Goal: Information Seeking & Learning: Learn about a topic

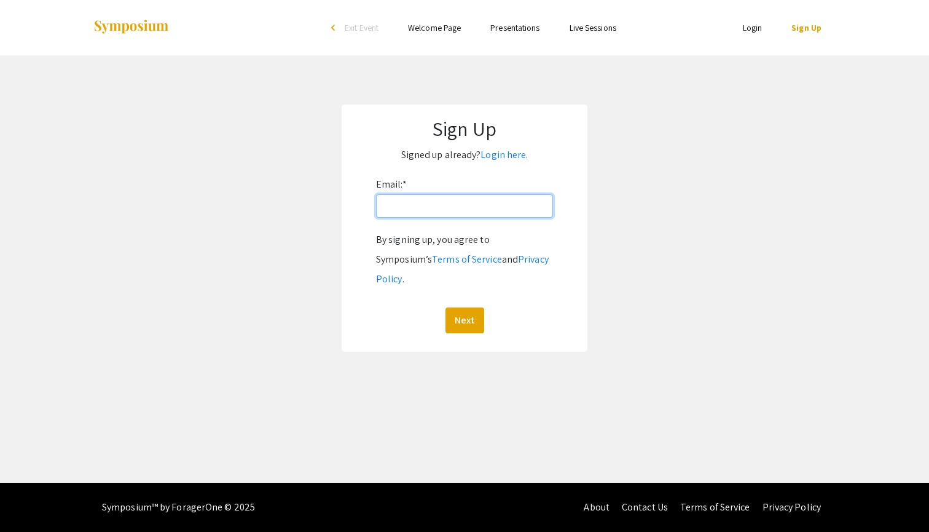
click at [500, 213] on input "Email: *" at bounding box center [464, 205] width 177 height 23
type input "anderkit@oregonstate.edu"
click at [464, 307] on button "Next" at bounding box center [465, 320] width 39 height 26
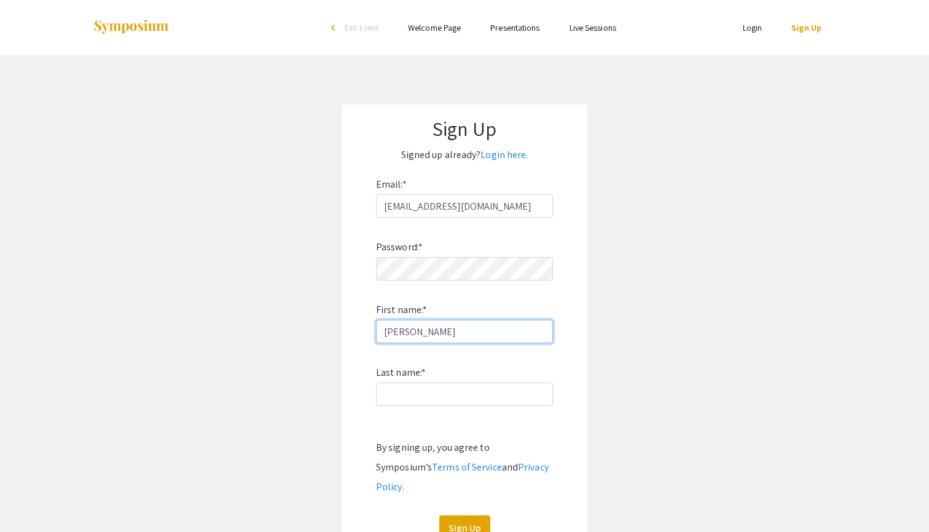
type input "Kitty Lee"
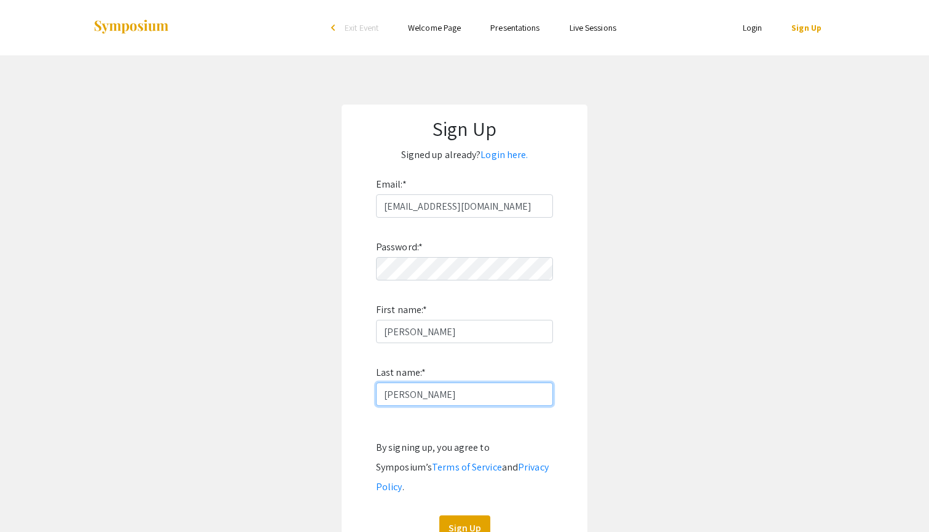
scroll to position [42, 0]
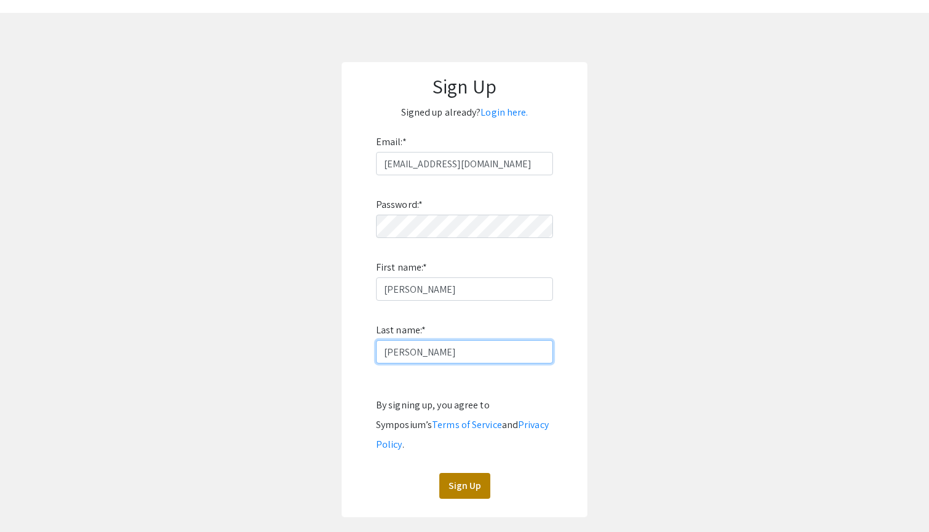
type input "Anderson"
click at [473, 473] on button "Sign Up" at bounding box center [464, 486] width 51 height 26
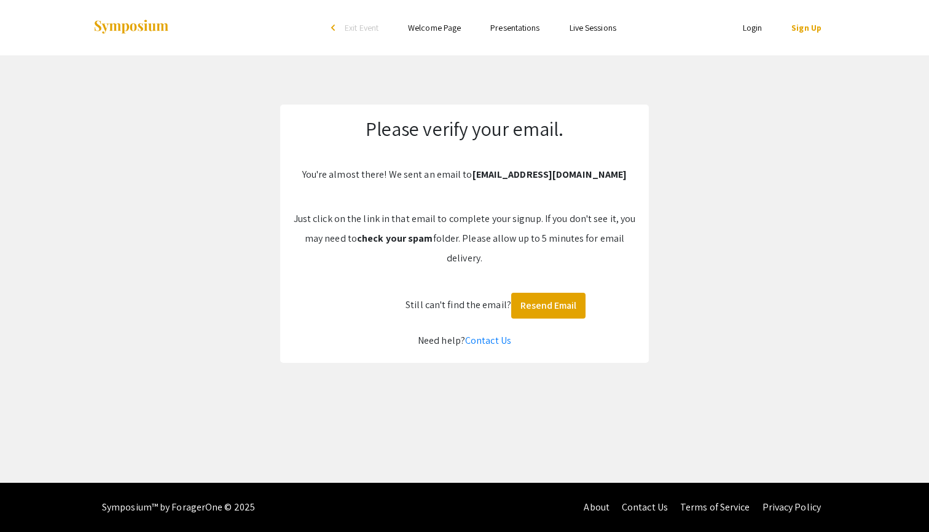
scroll to position [0, 0]
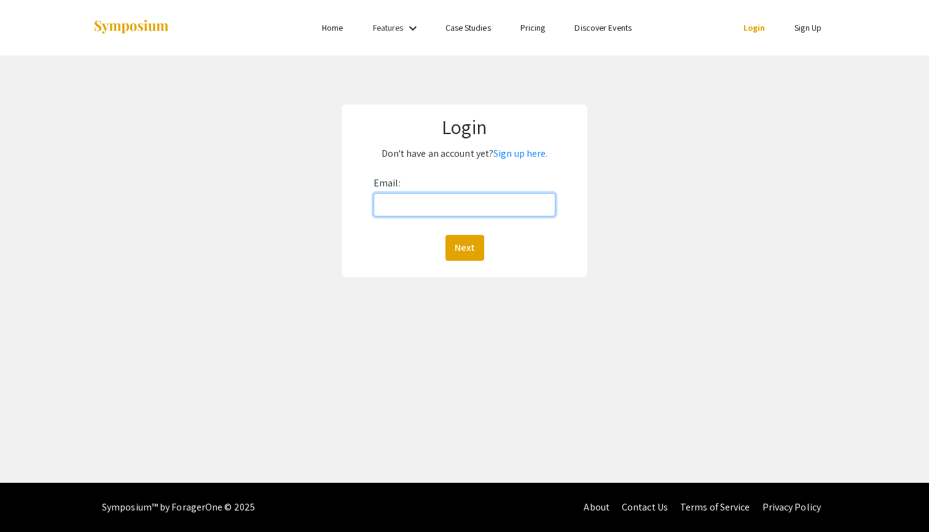
type input "[EMAIL_ADDRESS][DOMAIN_NAME]"
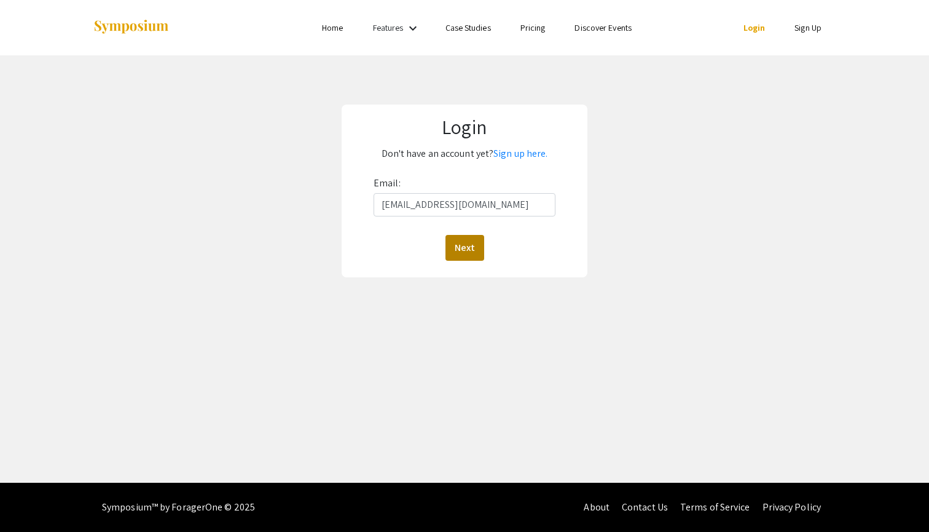
click at [465, 248] on button "Next" at bounding box center [465, 248] width 39 height 26
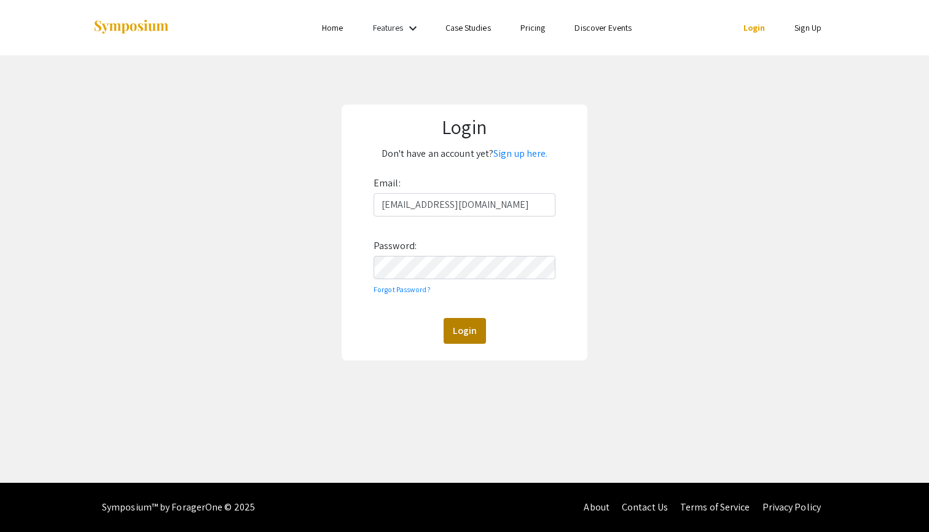
click at [458, 336] on button "Login" at bounding box center [465, 331] width 42 height 26
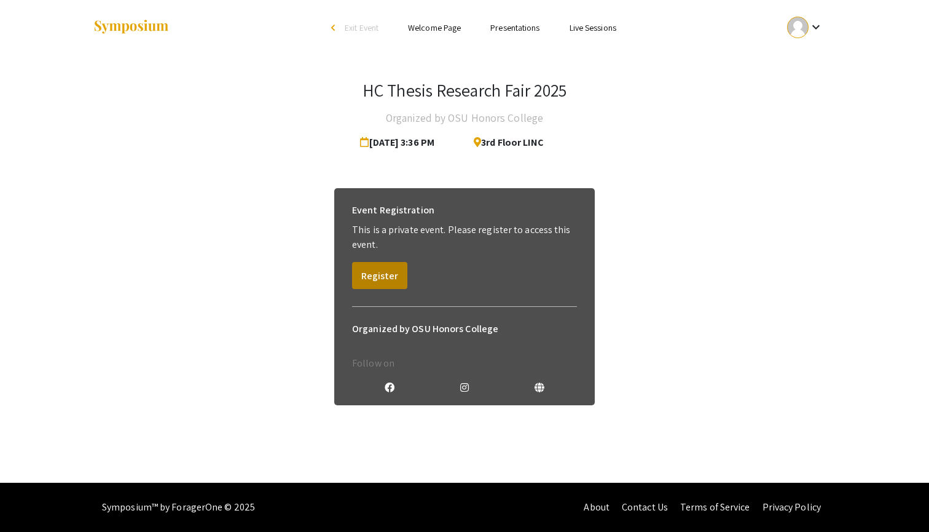
click at [393, 273] on button "Register" at bounding box center [379, 275] width 55 height 27
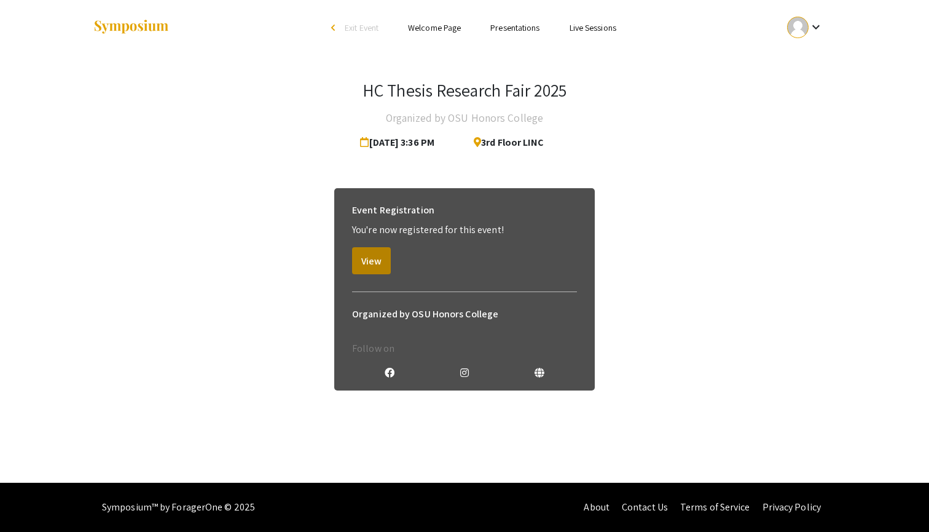
click at [380, 264] on button "View" at bounding box center [371, 260] width 39 height 27
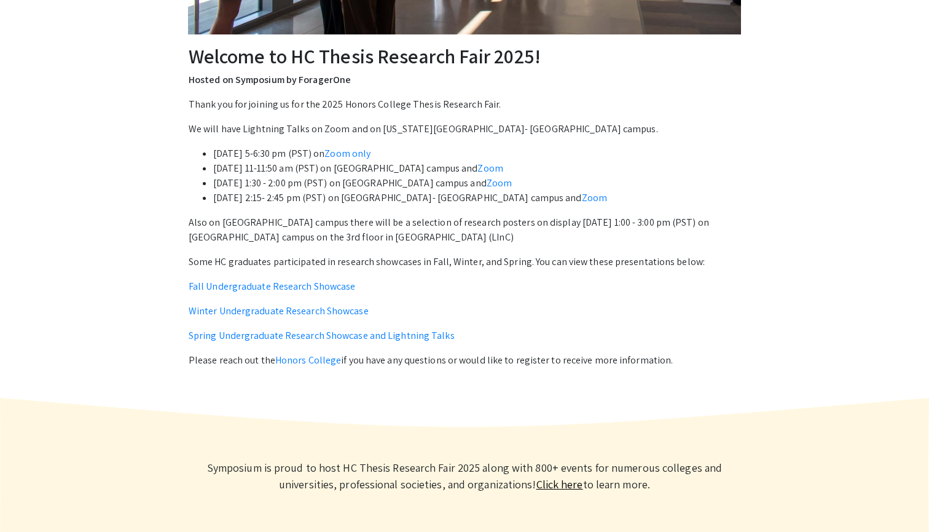
scroll to position [387, 0]
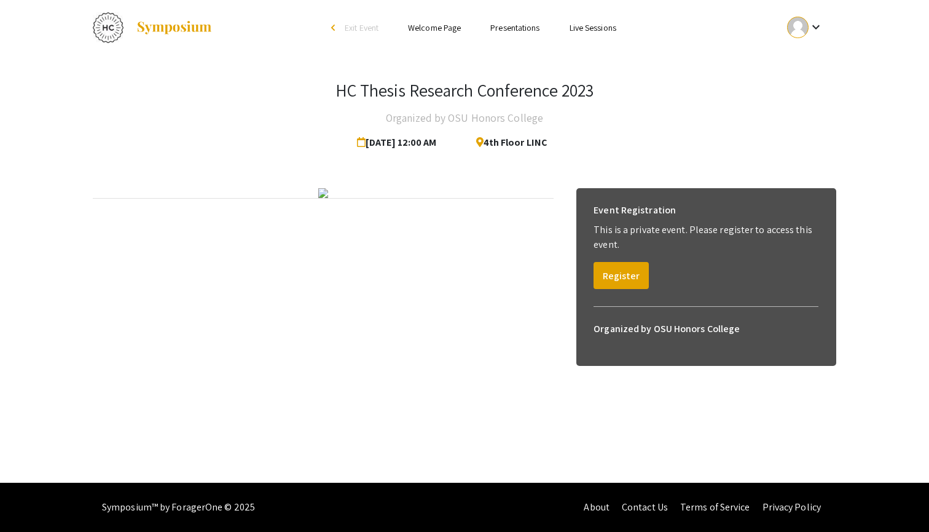
click at [525, 30] on link "Presentations" at bounding box center [514, 27] width 49 height 11
click at [529, 25] on link "Presentations" at bounding box center [514, 27] width 49 height 11
click at [543, 25] on li "Presentations" at bounding box center [515, 27] width 79 height 15
click at [533, 25] on link "Presentations" at bounding box center [514, 27] width 49 height 11
click at [521, 29] on link "Presentations" at bounding box center [514, 27] width 49 height 11
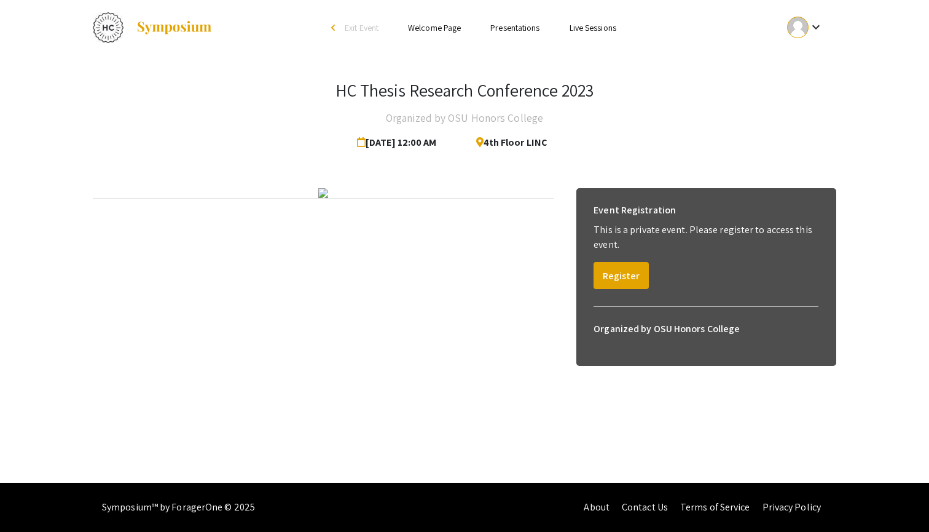
click at [521, 29] on link "Presentations" at bounding box center [514, 27] width 49 height 11
click at [530, 27] on link "Presentations" at bounding box center [514, 27] width 49 height 11
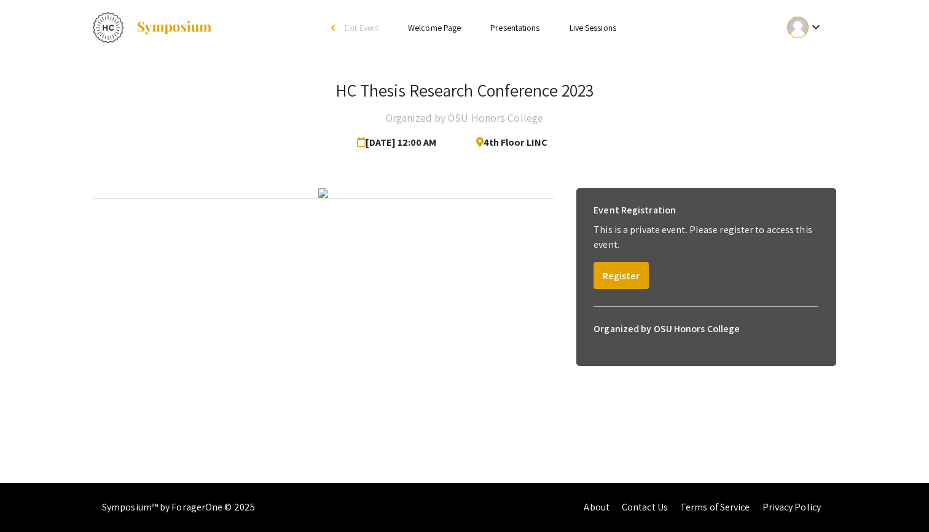
click at [530, 27] on link "Presentations" at bounding box center [514, 27] width 49 height 11
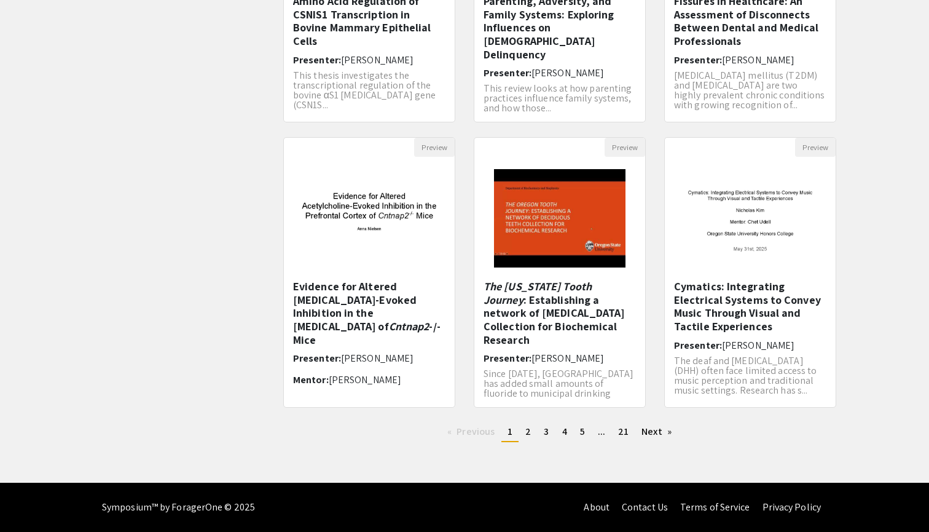
scroll to position [283, 0]
click at [525, 436] on span "2" at bounding box center [528, 431] width 6 height 13
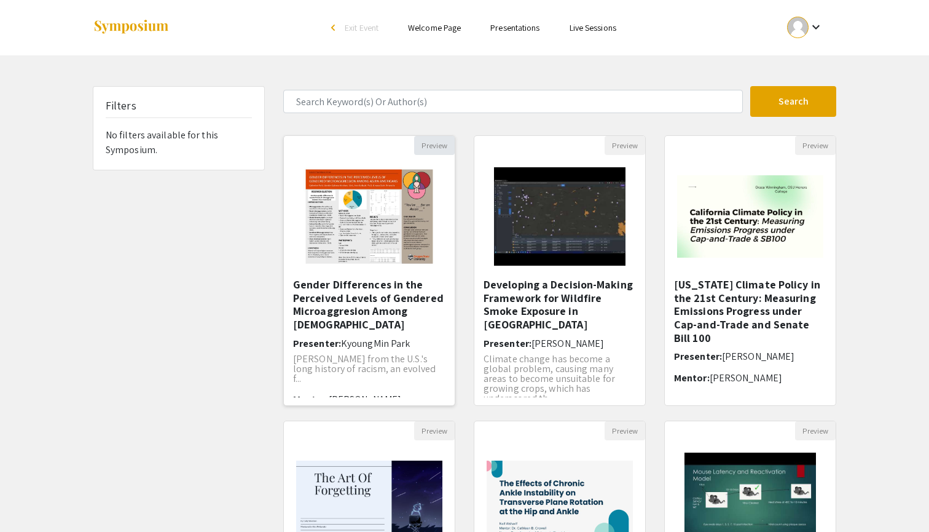
click at [430, 148] on button "Preview" at bounding box center [434, 145] width 41 height 19
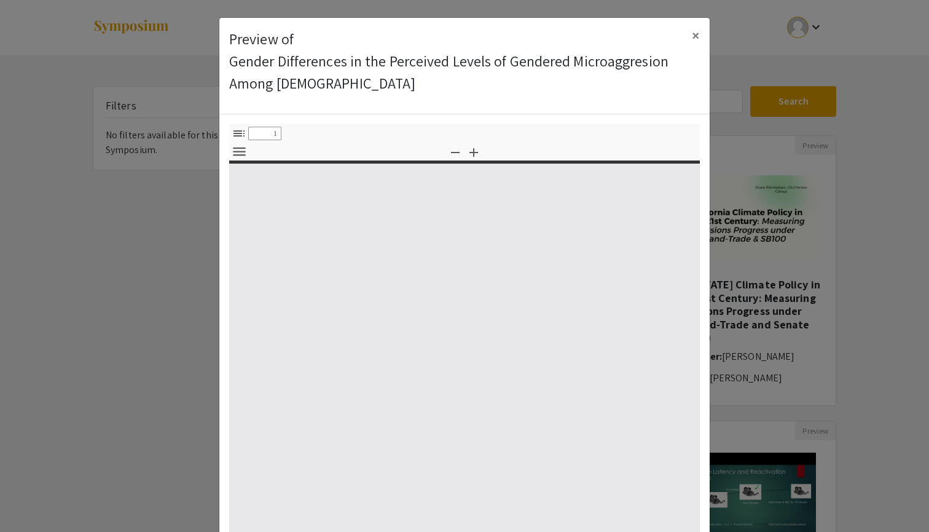
select select "custom"
type input "0"
select select "custom"
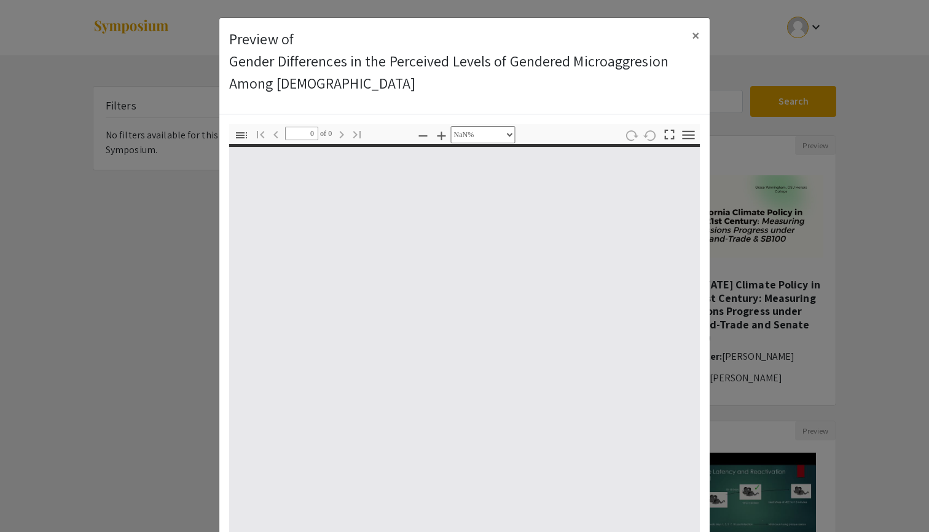
type input "1"
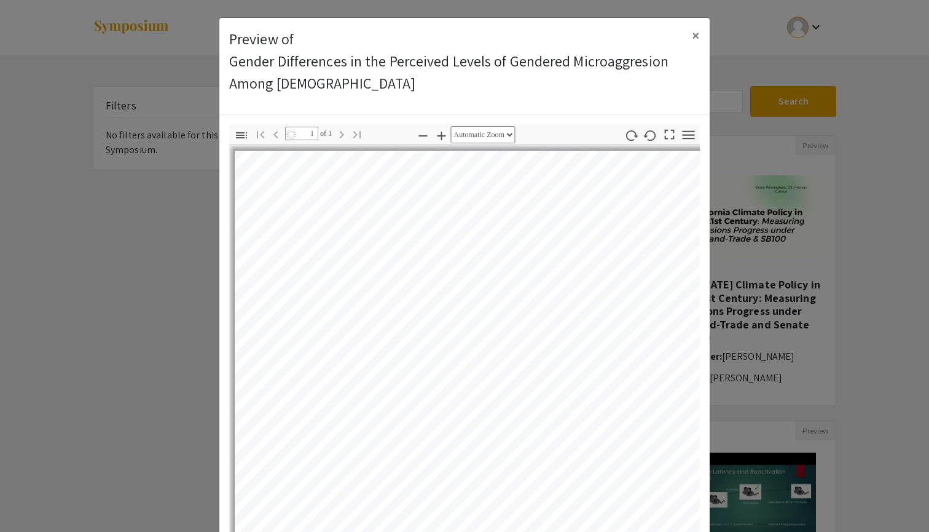
select select "auto"
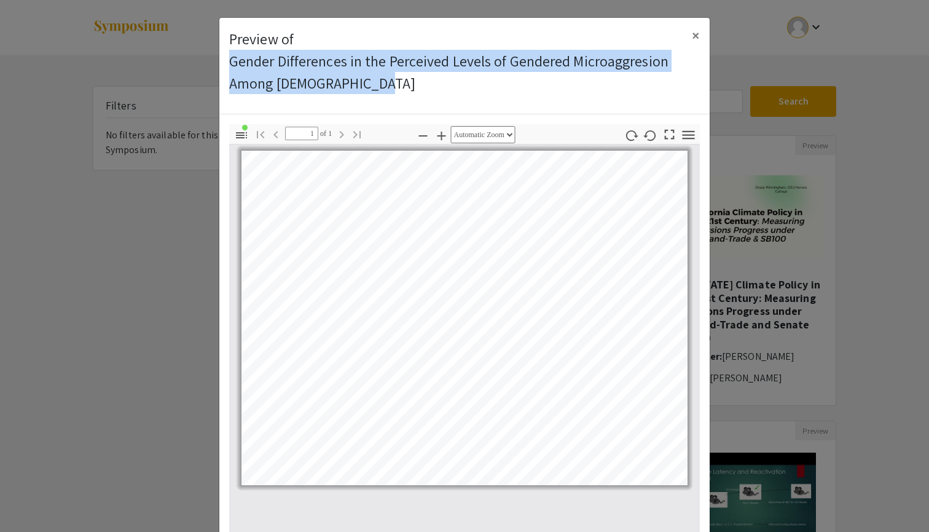
drag, startPoint x: 378, startPoint y: 87, endPoint x: 223, endPoint y: 65, distance: 156.4
click at [223, 65] on div "Preview of Gender Differences in the Perceived Levels of Gendered Microaggresio…" at bounding box center [464, 66] width 490 height 96
copy p "Gender Differences in the Perceived Levels of Gendered Microaggresion Among [DE…"
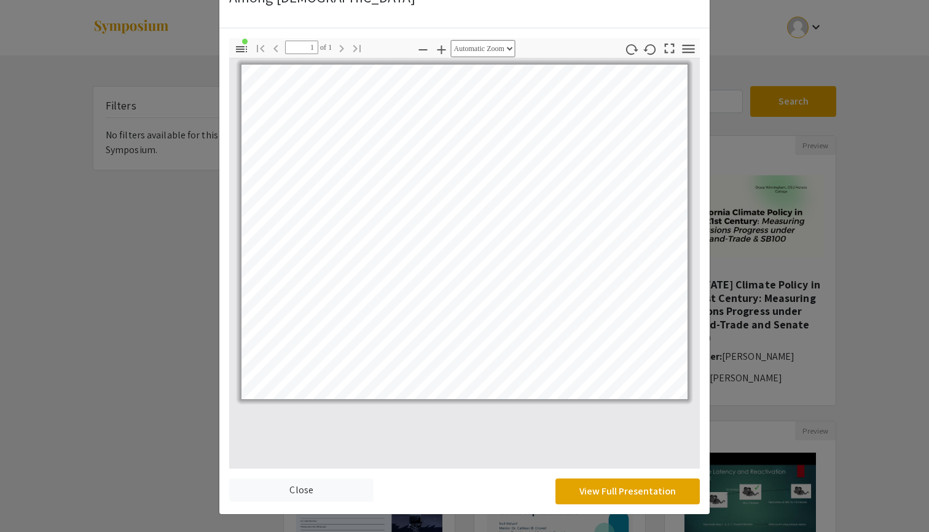
scroll to position [86, 0]
click at [556, 489] on button "View Full Presentation" at bounding box center [628, 491] width 144 height 26
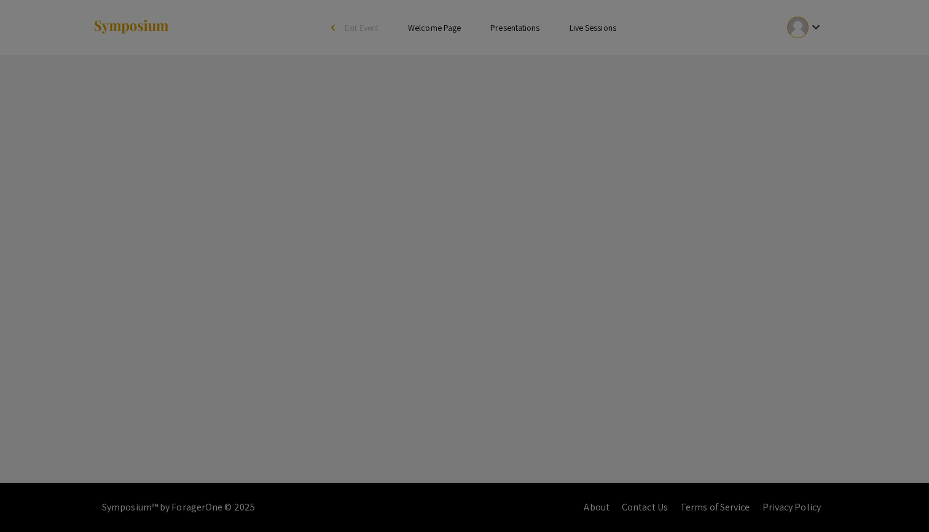
select select "custom"
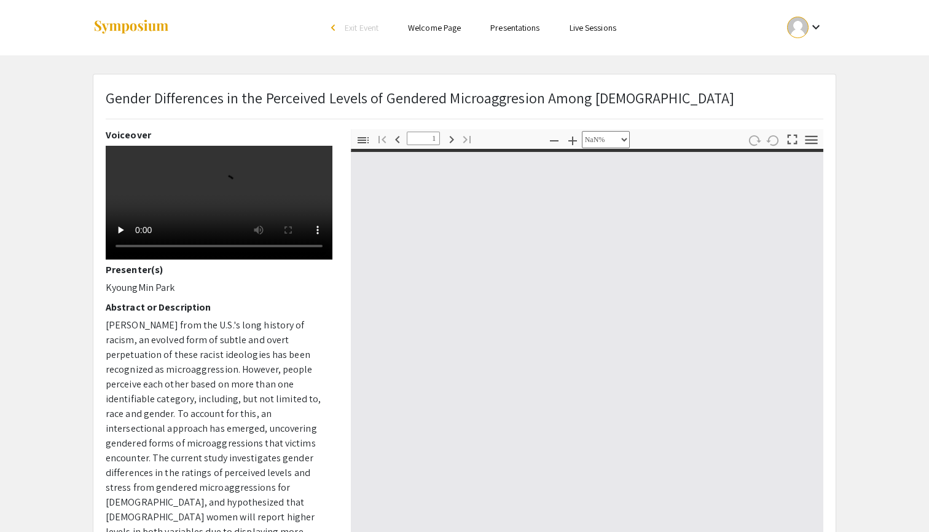
type input "0"
select select "custom"
type input "1"
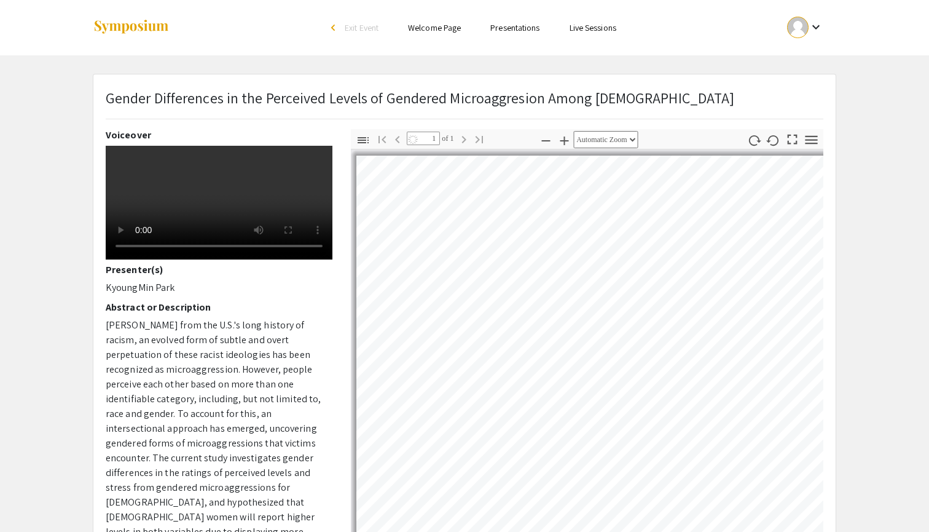
select select "auto"
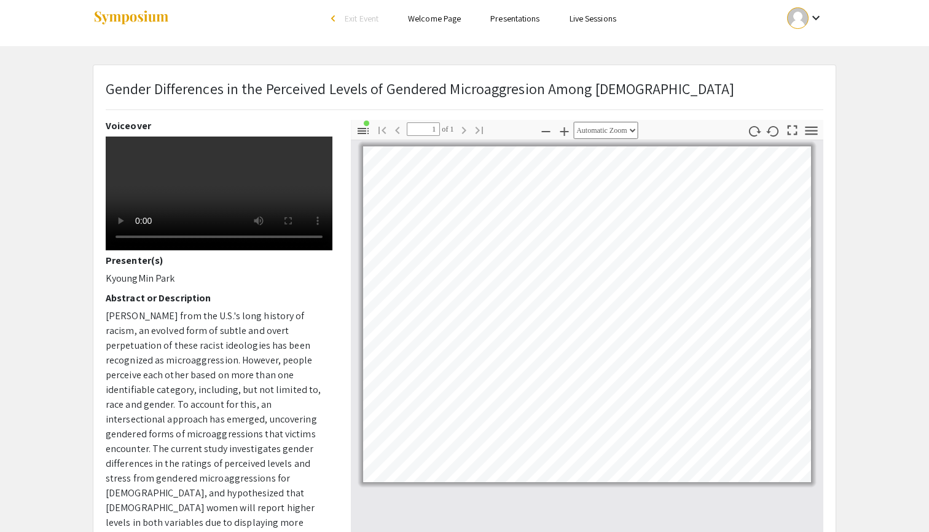
drag, startPoint x: 171, startPoint y: 331, endPoint x: 89, endPoint y: 328, distance: 81.8
click at [89, 328] on div "Gender Differences in the Perceived Levels of Gendered Microaggresion Among Asi…" at bounding box center [465, 375] width 762 height 621
copy p "KyoungMin Park"
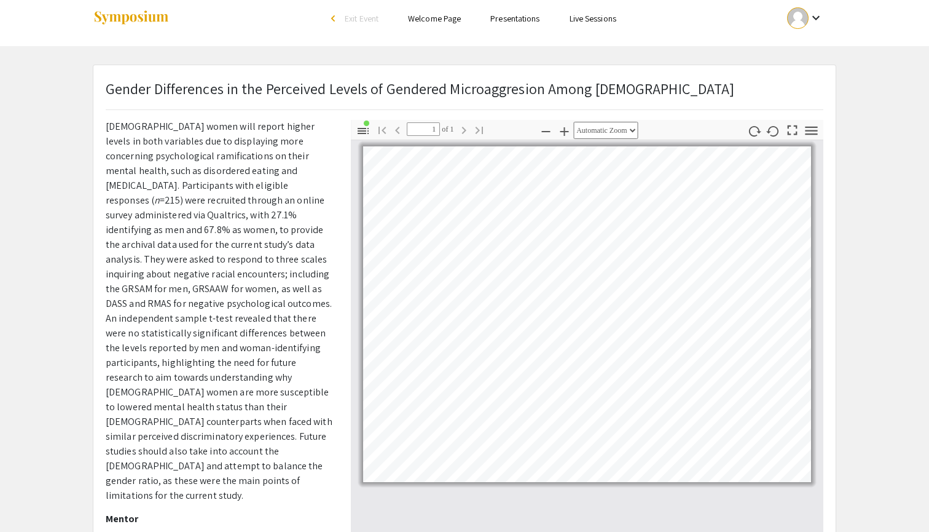
scroll to position [390, 0]
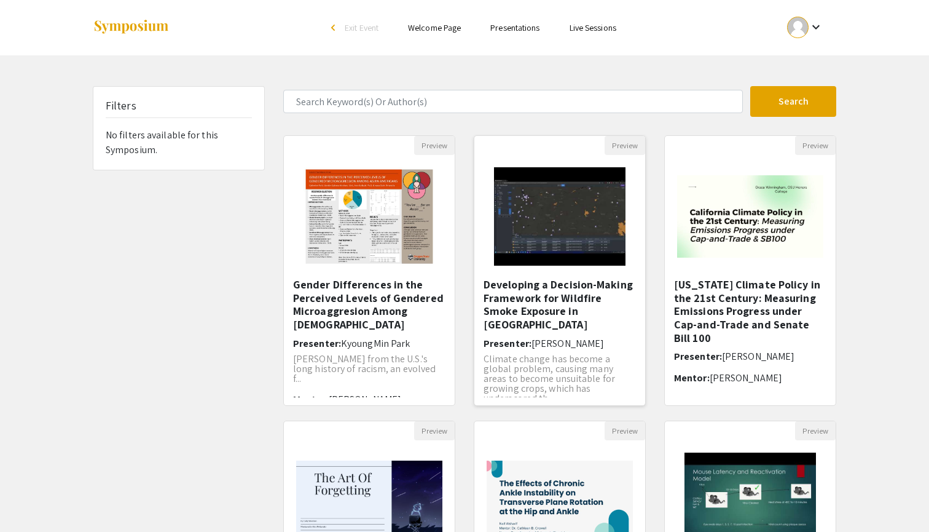
scroll to position [15, 0]
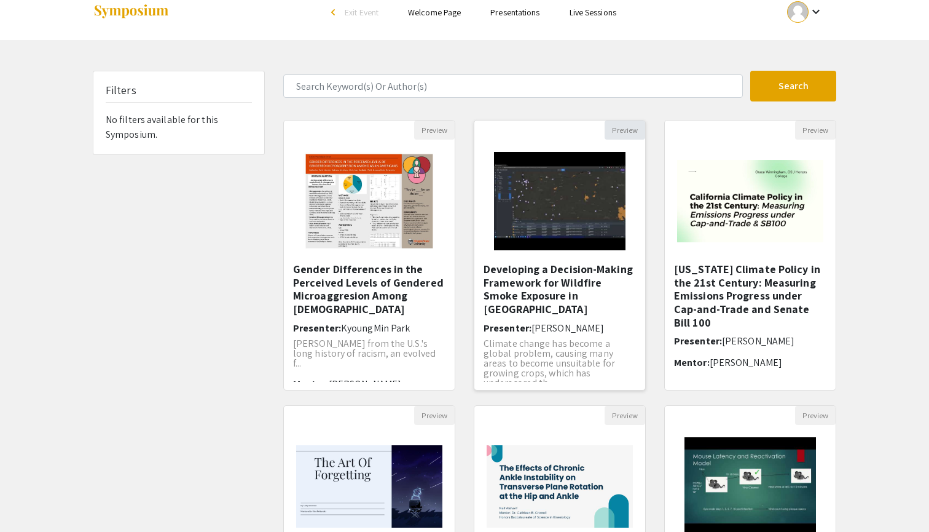
click at [615, 128] on button "Preview" at bounding box center [625, 129] width 41 height 19
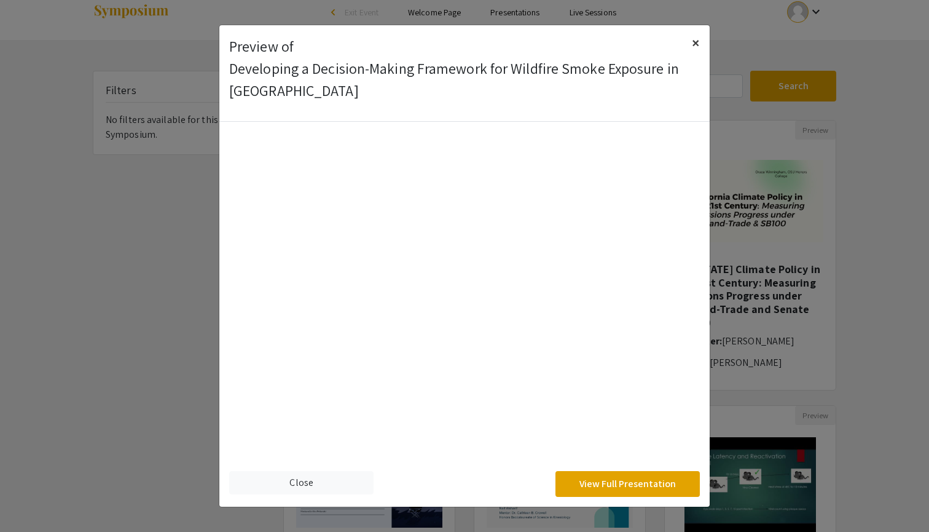
click at [694, 42] on span "×" at bounding box center [696, 43] width 8 height 20
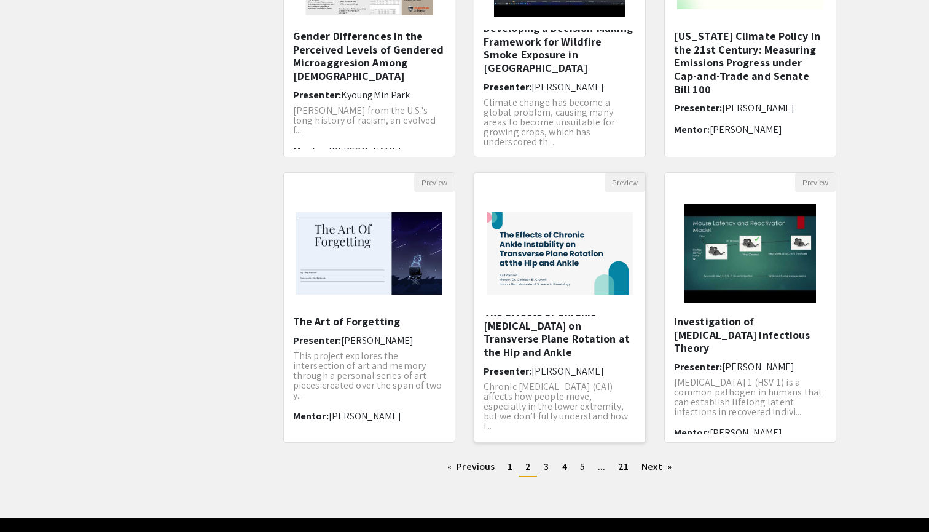
scroll to position [8, 0]
click at [548, 470] on span "3" at bounding box center [546, 466] width 5 height 13
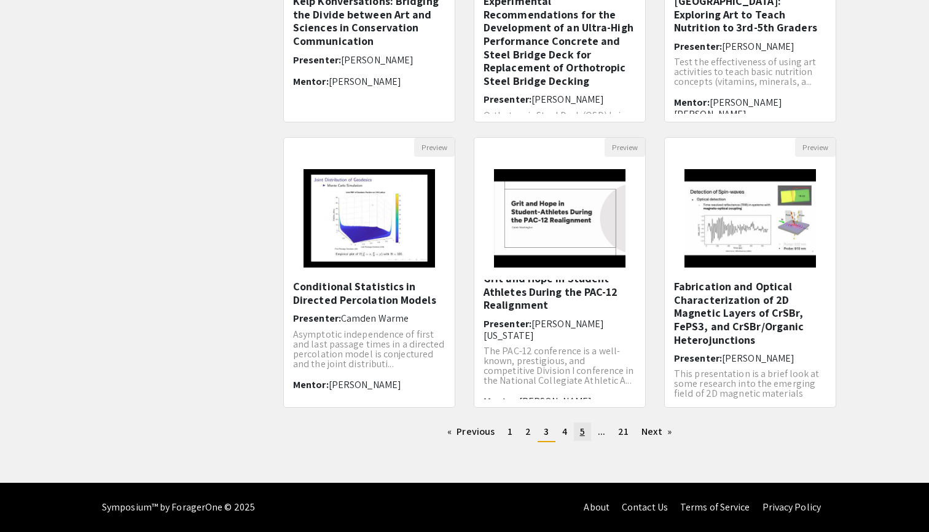
scroll to position [283, 0]
click at [570, 431] on link "page 4" at bounding box center [564, 431] width 17 height 18
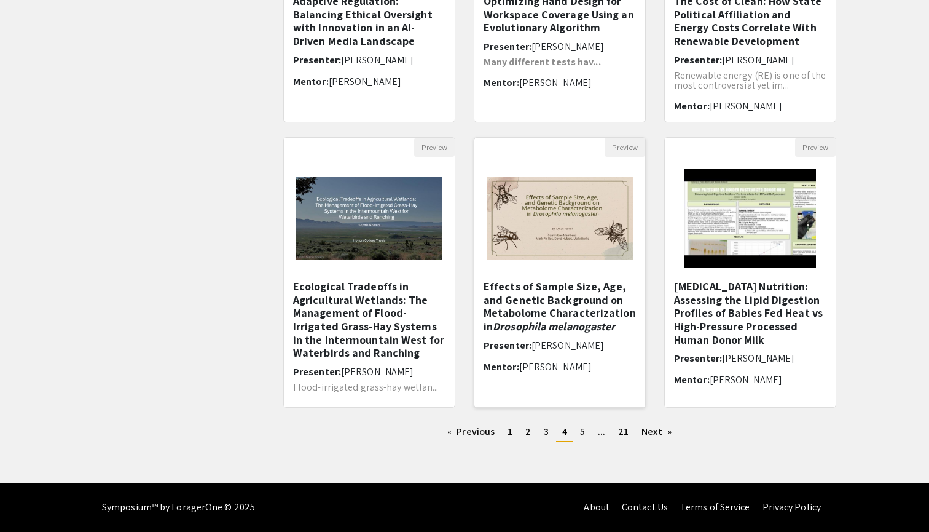
scroll to position [283, 0]
click at [630, 146] on button "Preview" at bounding box center [625, 147] width 41 height 19
select select "custom"
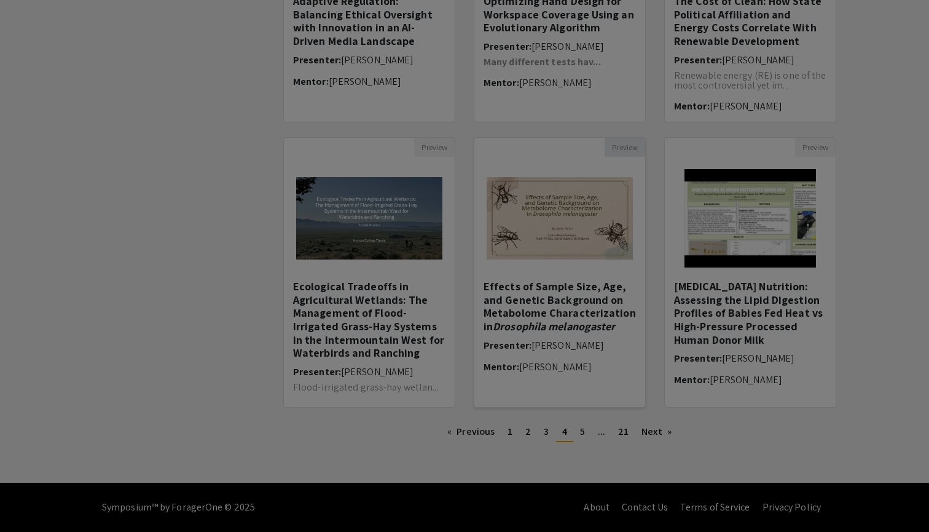
type input "0"
select select "custom"
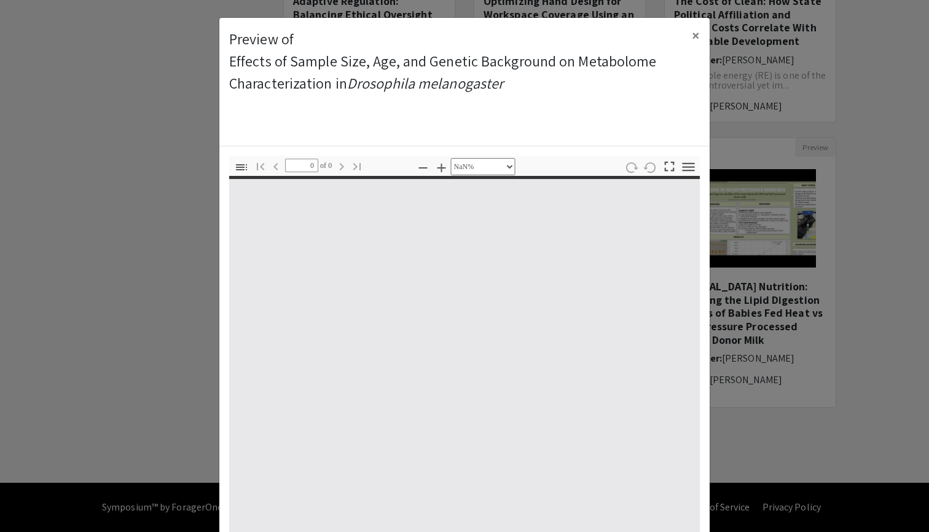
type input "1"
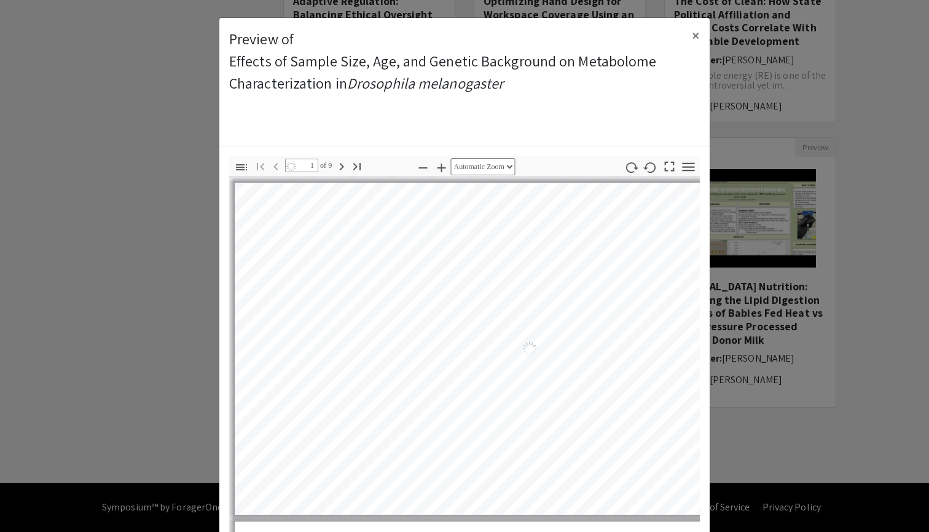
select select "auto"
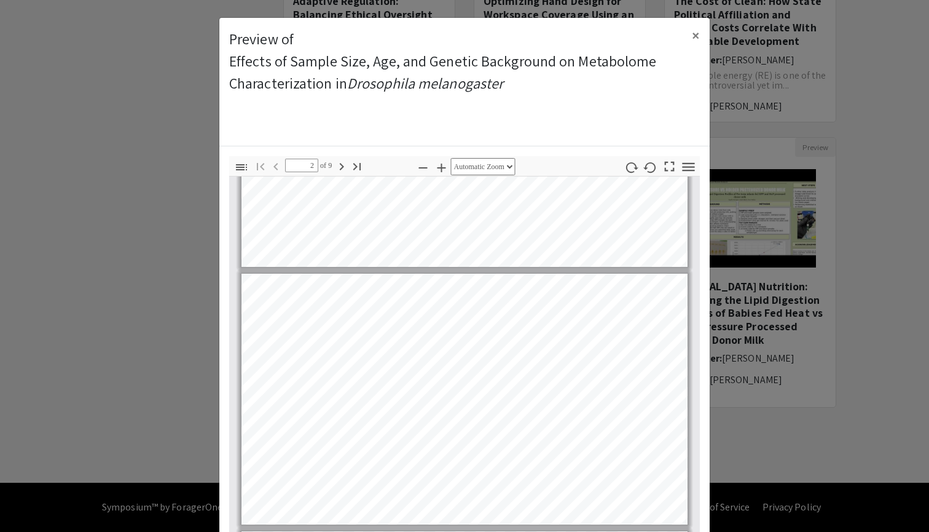
type input "3"
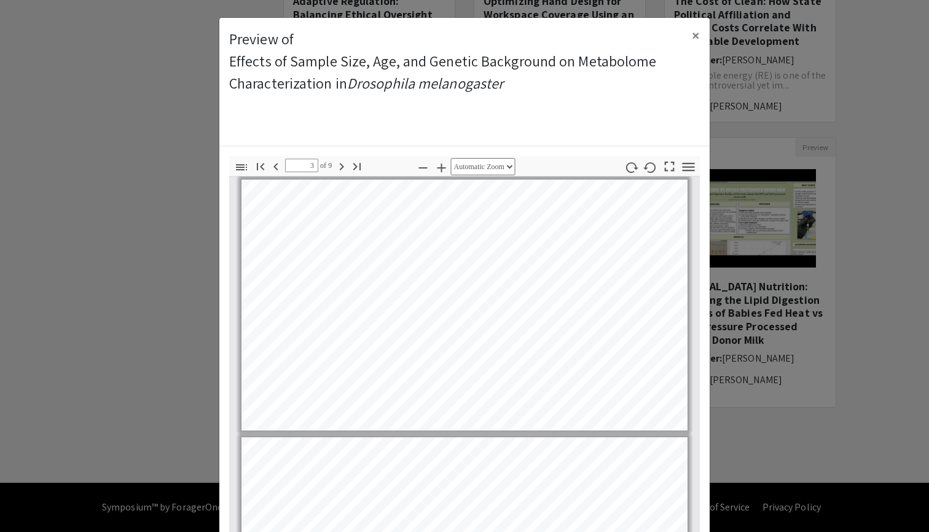
scroll to position [517, 0]
click at [503, 84] on em "Drosophila melanogaster" at bounding box center [425, 83] width 156 height 20
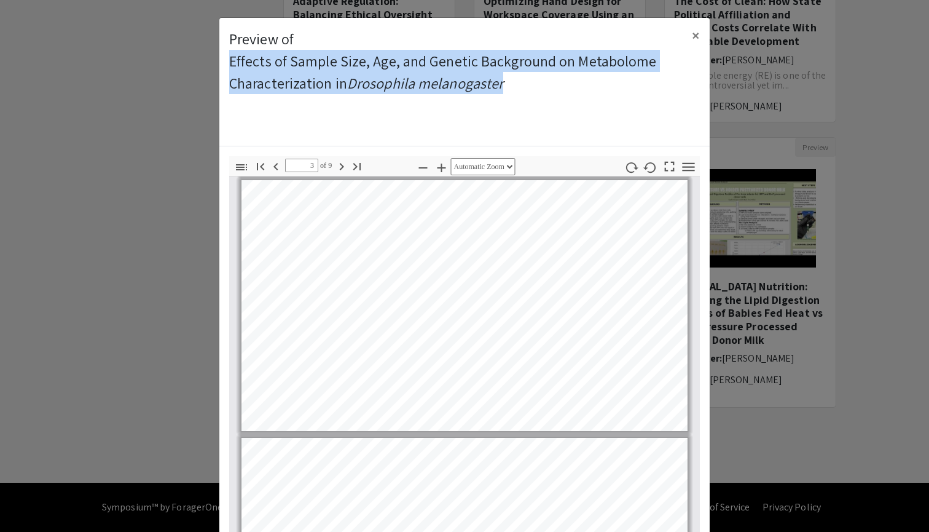
drag, startPoint x: 504, startPoint y: 85, endPoint x: 213, endPoint y: 64, distance: 292.1
click at [213, 64] on modal-container "Preview of Effects of Sample Size, Age, and Genetic Background on Metabolome Ch…" at bounding box center [464, 266] width 929 height 532
copy p "Effects of Sample Size, Age, and Genetic Background on Metabolome Characterizat…"
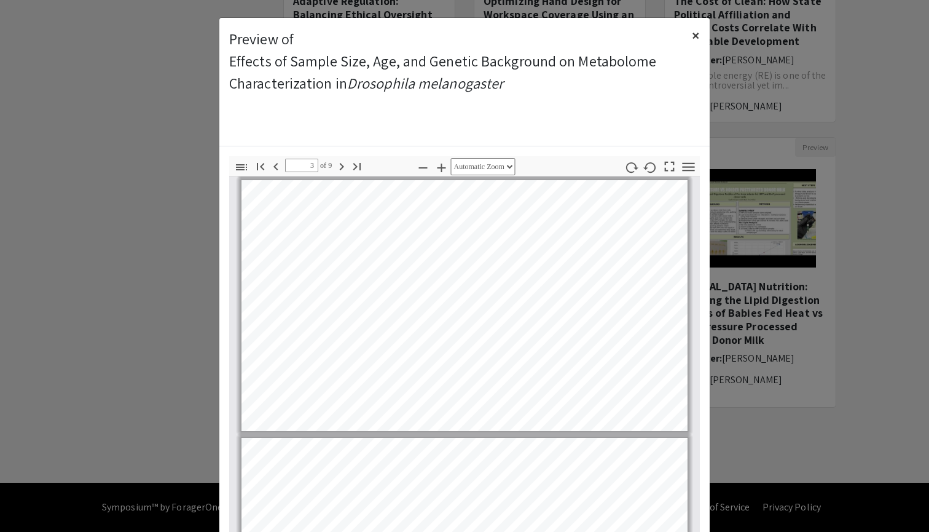
click at [696, 31] on span "×" at bounding box center [696, 35] width 8 height 20
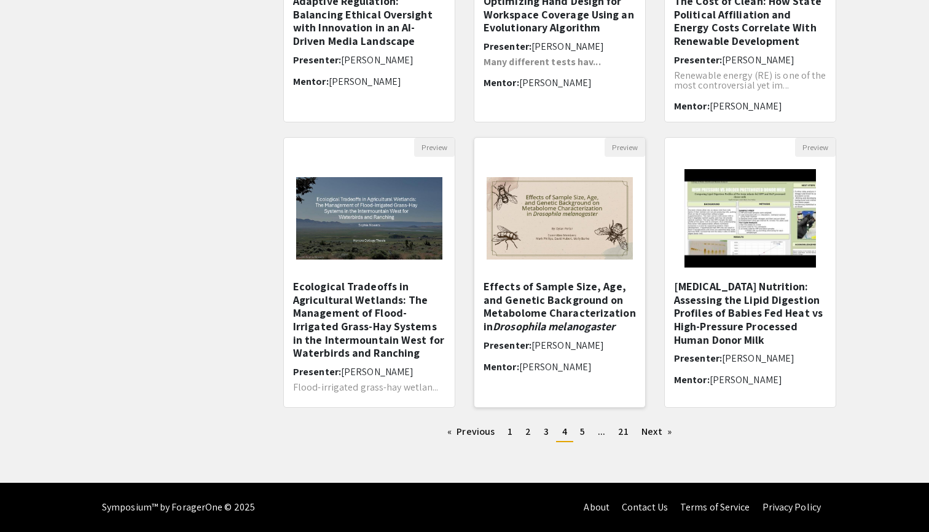
click at [540, 289] on h5 "Effects of Sample Size, Age, and Genetic Background on Metabolome Characterizat…" at bounding box center [560, 306] width 152 height 53
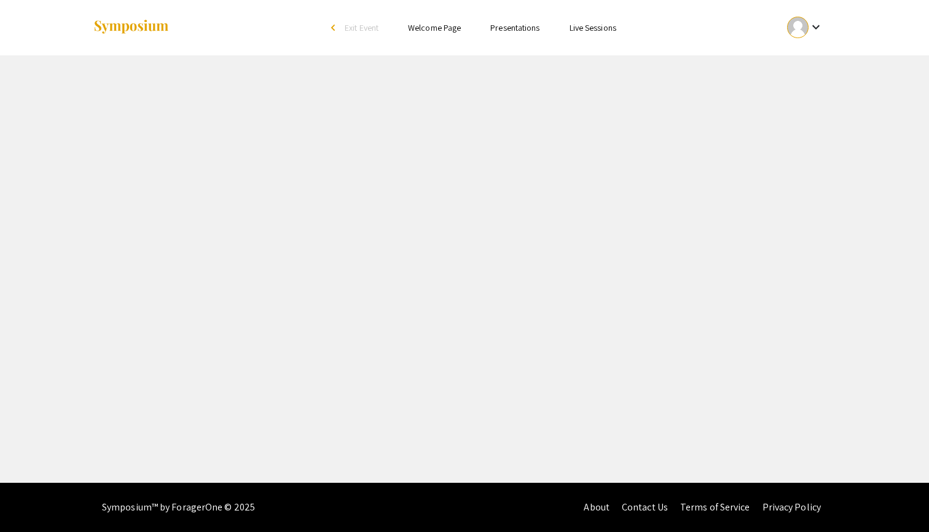
select select "custom"
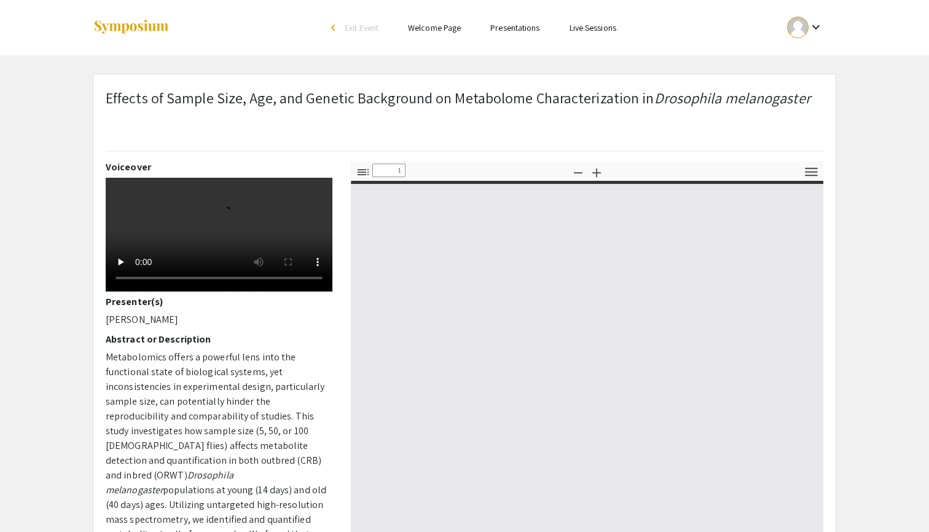
type input "0"
select select "custom"
type input "1"
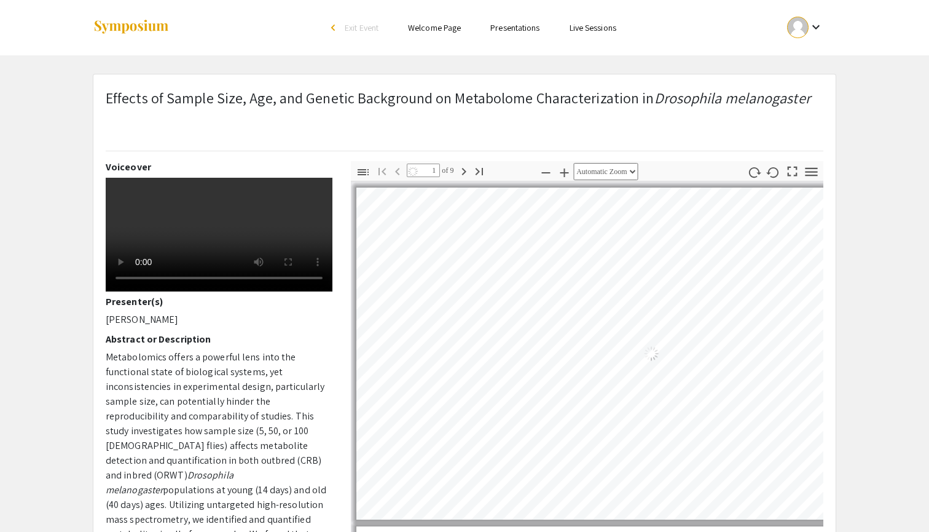
select select "auto"
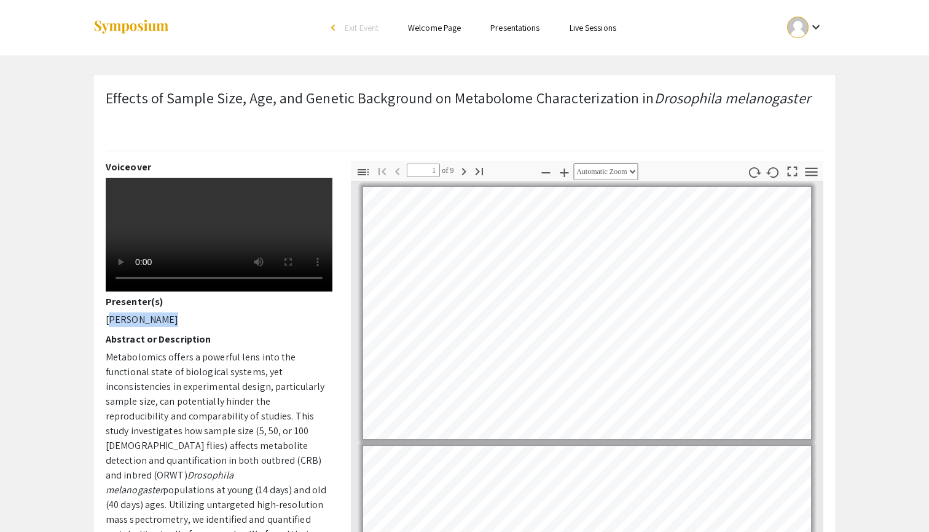
drag, startPoint x: 158, startPoint y: 316, endPoint x: 99, endPoint y: 316, distance: 59.0
click at [99, 316] on div "Voiceover Presenter(s) [PERSON_NAME] Abstract or Description Metabolomics offer…" at bounding box center [218, 376] width 245 height 430
copy p "[PERSON_NAME]"
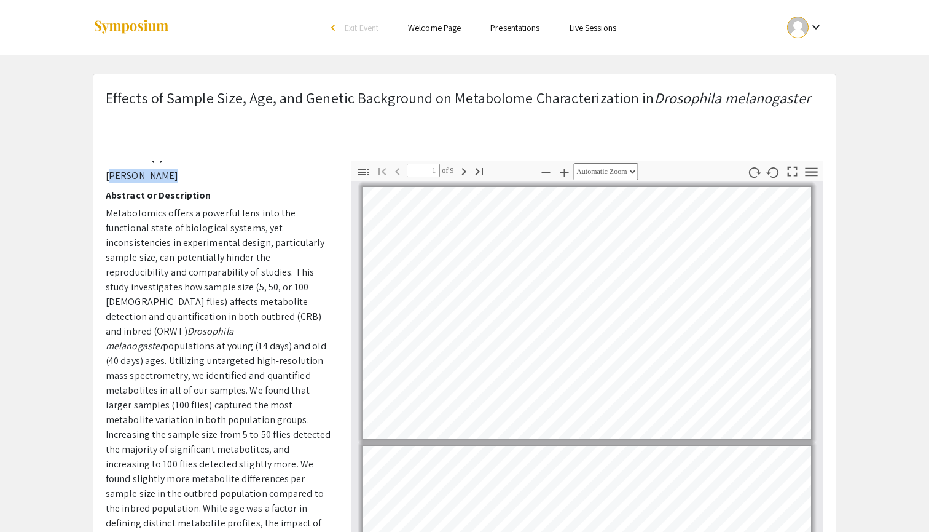
scroll to position [138, 0]
